Goal: Contribute content: Add original content to the website for others to see

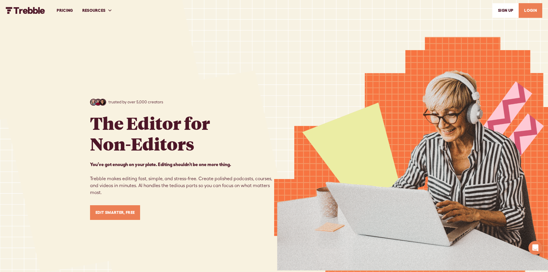
click at [119, 212] on link "Edit Smarter, Free" at bounding box center [115, 212] width 50 height 15
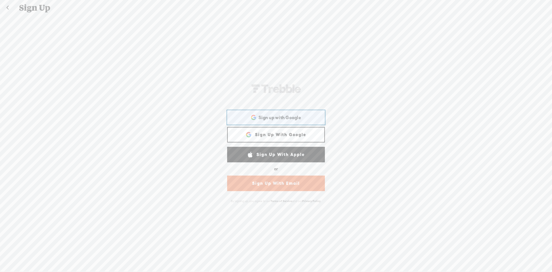
click at [266, 118] on span "Sign up with Google" at bounding box center [280, 118] width 43 height 6
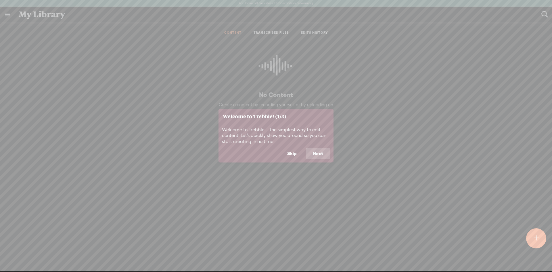
click at [318, 152] on button "Next" at bounding box center [318, 153] width 24 height 11
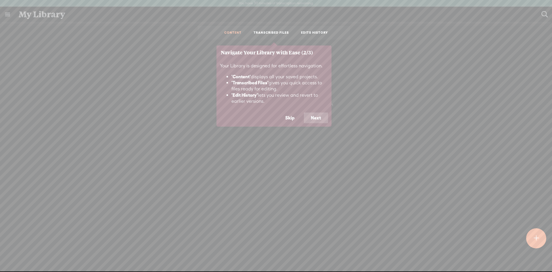
click at [317, 117] on button "Next" at bounding box center [316, 117] width 24 height 11
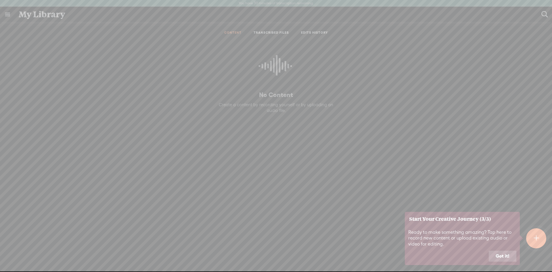
click at [499, 255] on button "Got it!" at bounding box center [503, 256] width 28 height 11
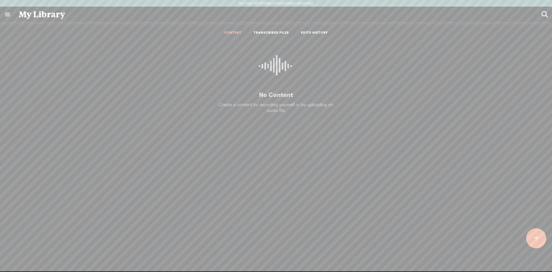
click at [538, 237] on t at bounding box center [536, 238] width 5 height 13
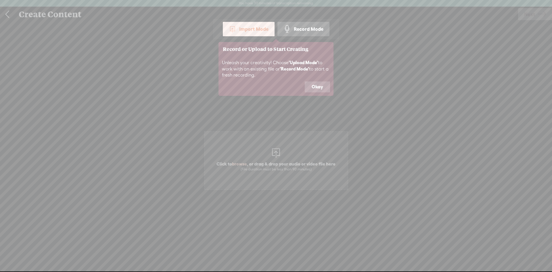
click at [322, 92] on footer "Okay" at bounding box center [276, 88] width 115 height 14
click at [318, 87] on button "Okay" at bounding box center [317, 86] width 25 height 11
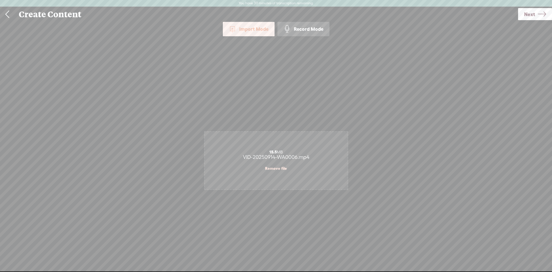
click at [526, 17] on span "Next" at bounding box center [530, 14] width 11 height 15
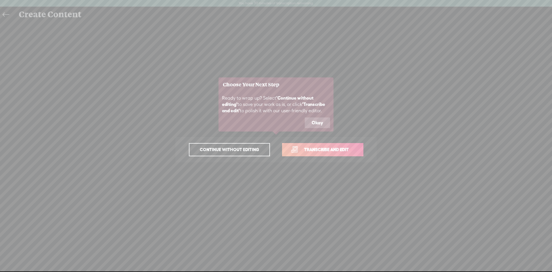
click at [320, 121] on button "Okay" at bounding box center [317, 122] width 25 height 11
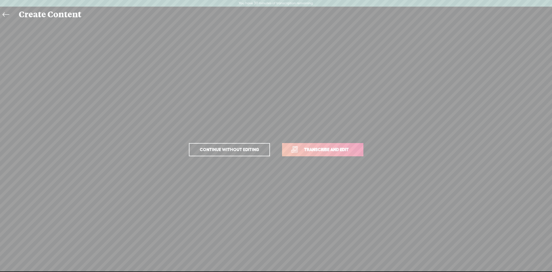
click at [310, 150] on span "Transcribe and edit" at bounding box center [326, 149] width 57 height 7
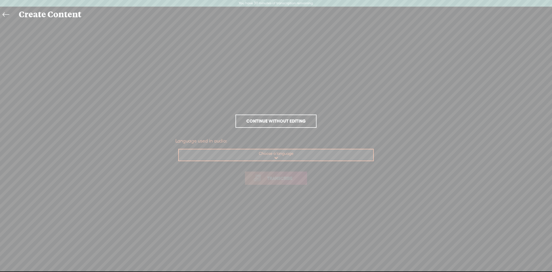
click at [283, 152] on select "Choose a language Afrikaans Albanian Amharic Arabic, Gulf Arabic, Modern Standa…" at bounding box center [276, 155] width 195 height 12
select select "en-US"
click at [179, 149] on select "Choose a language Afrikaans Albanian Amharic Arabic, Gulf Arabic, Modern Standa…" at bounding box center [276, 155] width 195 height 12
click at [276, 180] on span "Transcribe" at bounding box center [279, 178] width 37 height 7
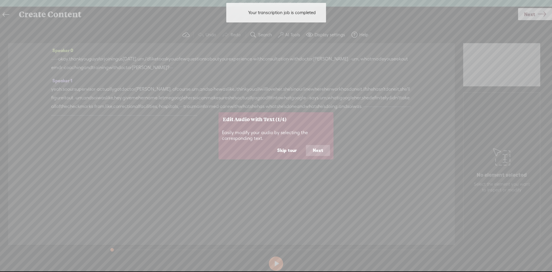
click at [320, 153] on button "Next" at bounding box center [318, 150] width 24 height 11
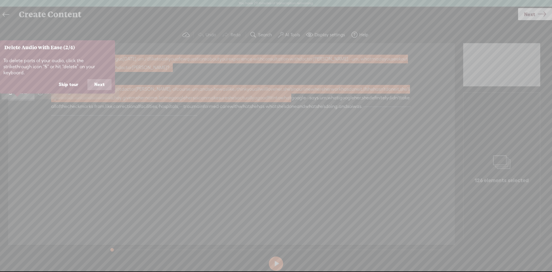
click at [108, 82] on button "Next" at bounding box center [99, 84] width 24 height 11
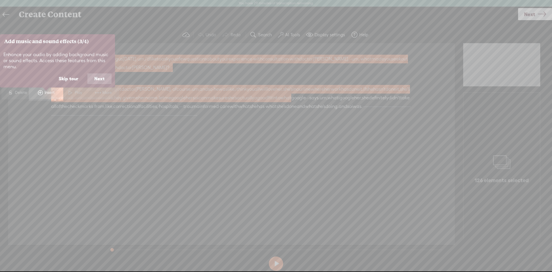
click at [102, 80] on button "Next" at bounding box center [99, 78] width 24 height 11
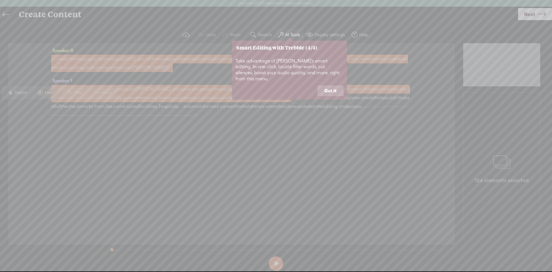
click at [331, 85] on button "Got it" at bounding box center [331, 90] width 26 height 11
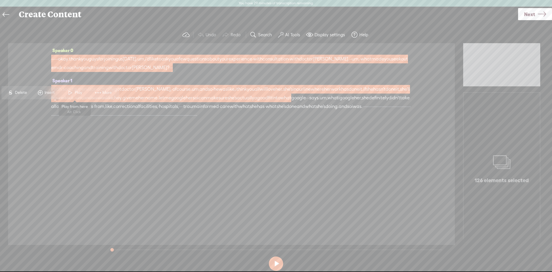
click at [73, 93] on span at bounding box center [70, 92] width 9 height 10
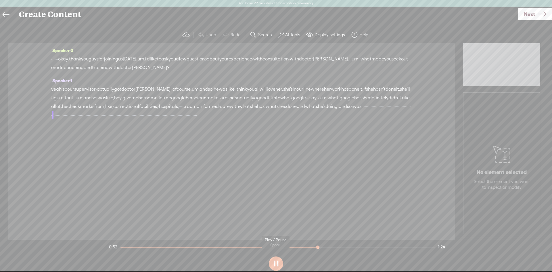
click at [276, 264] on button at bounding box center [276, 263] width 14 height 14
click at [292, 34] on label "AI Tools" at bounding box center [292, 35] width 15 height 6
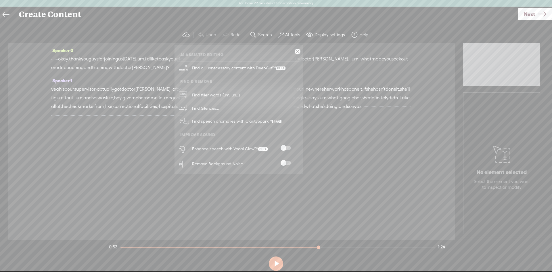
click at [285, 161] on span at bounding box center [286, 163] width 10 height 4
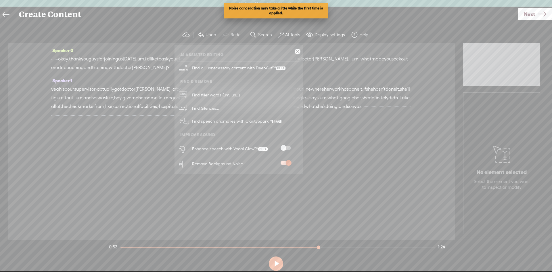
click at [287, 149] on span at bounding box center [286, 148] width 10 height 4
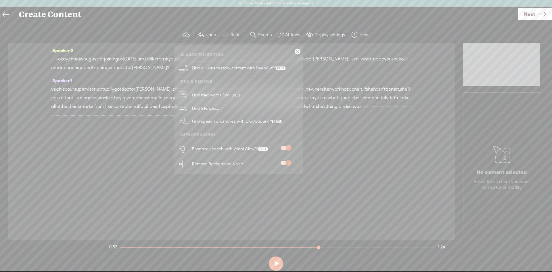
click at [298, 49] on link at bounding box center [298, 52] width 6 height 6
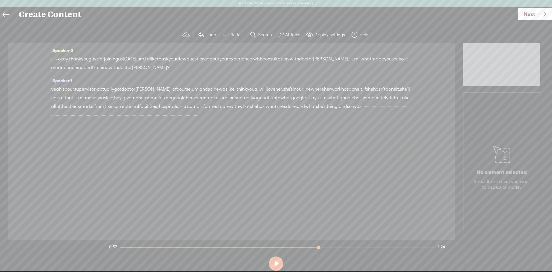
click at [340, 102] on span "google" at bounding box center [347, 98] width 15 height 9
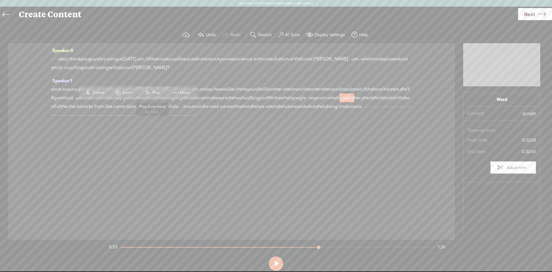
click at [148, 91] on span at bounding box center [148, 92] width 9 height 10
